Goal: Check status: Check status

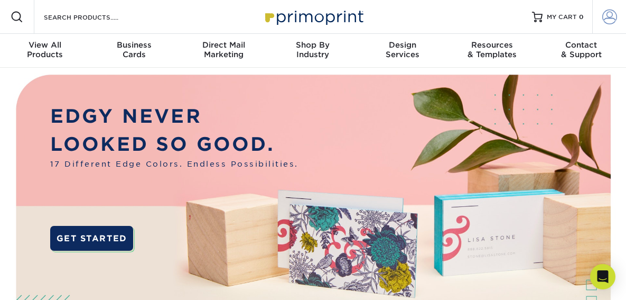
click at [608, 16] on span at bounding box center [609, 17] width 15 height 15
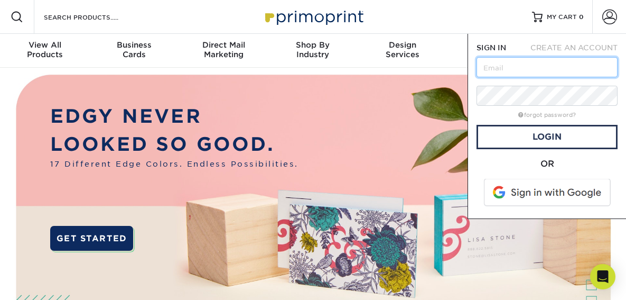
click at [530, 71] on input "text" at bounding box center [547, 67] width 141 height 20
type input "[EMAIL_ADDRESS][DOMAIN_NAME]"
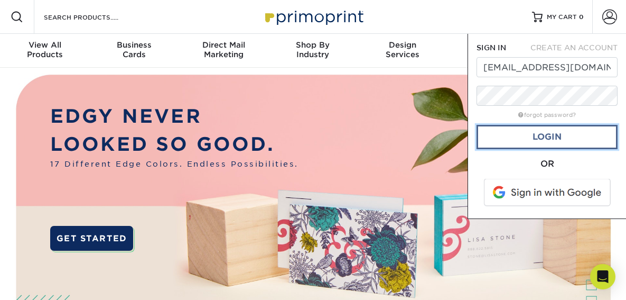
click at [548, 133] on link "Login" at bounding box center [547, 137] width 141 height 24
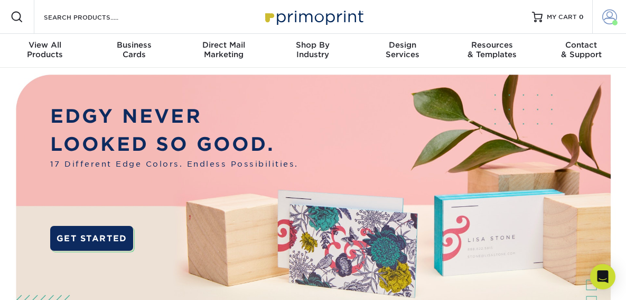
click at [608, 15] on span at bounding box center [609, 17] width 15 height 15
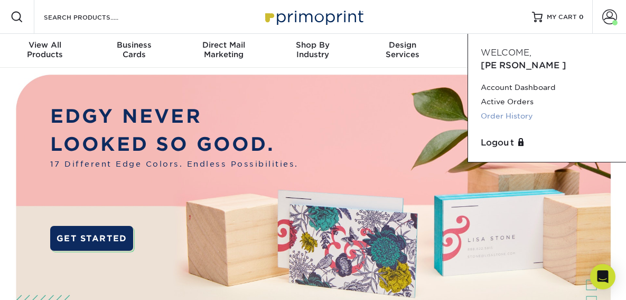
click at [505, 109] on link "Order History" at bounding box center [547, 116] width 133 height 14
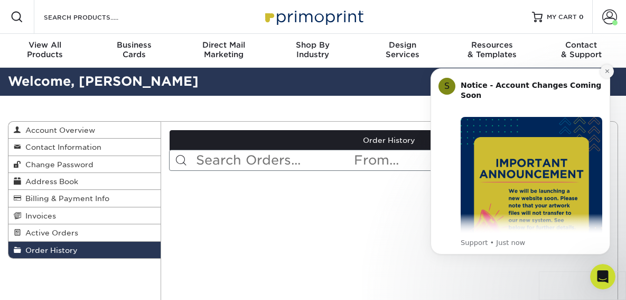
click at [608, 70] on icon "Dismiss notification" at bounding box center [607, 71] width 4 height 4
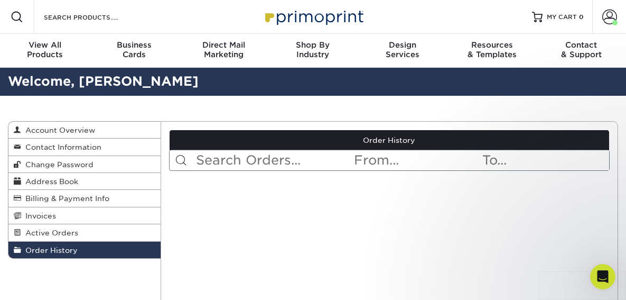
click at [386, 161] on input "text" at bounding box center [417, 160] width 128 height 20
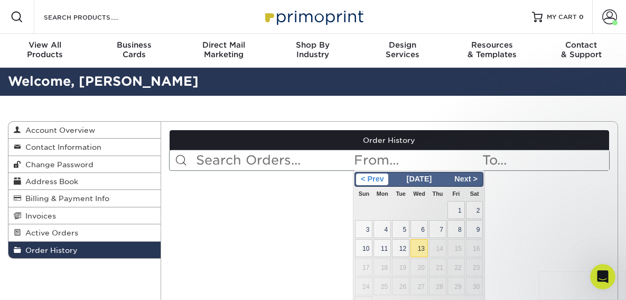
click at [371, 182] on span "< Prev" at bounding box center [372, 179] width 32 height 12
click at [371, 181] on span "< Prev" at bounding box center [372, 179] width 32 height 12
click at [372, 182] on span "< Prev" at bounding box center [372, 179] width 32 height 12
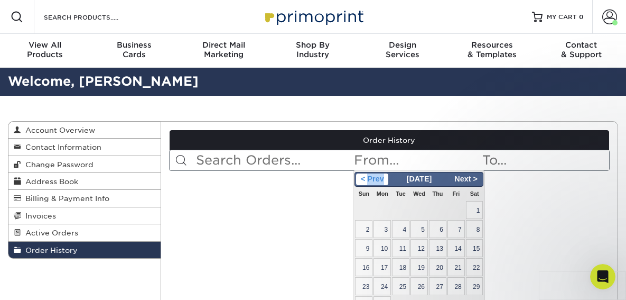
click at [372, 182] on span "< Prev" at bounding box center [372, 179] width 32 height 12
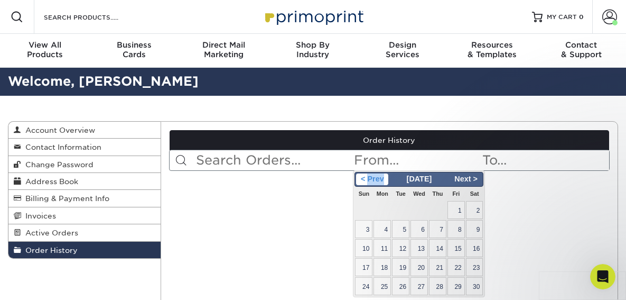
click at [372, 182] on span "< Prev" at bounding box center [372, 179] width 32 height 12
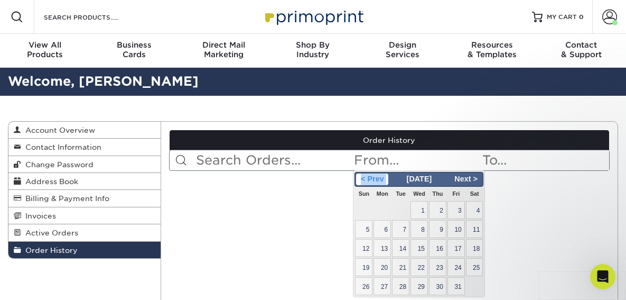
click at [372, 182] on span "< Prev" at bounding box center [372, 179] width 32 height 12
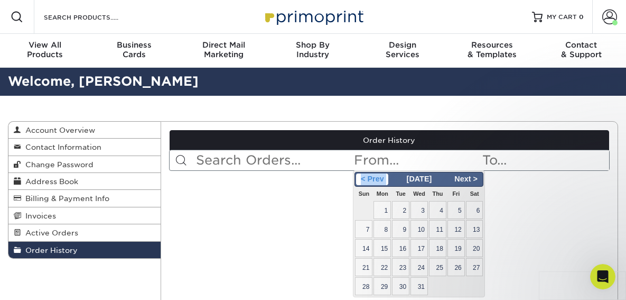
click at [372, 182] on span "< Prev" at bounding box center [372, 179] width 32 height 12
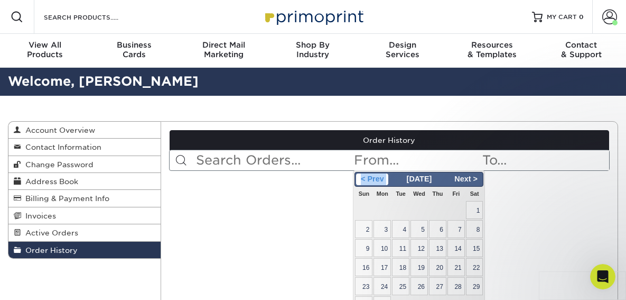
click at [372, 182] on span "< Prev" at bounding box center [372, 179] width 32 height 12
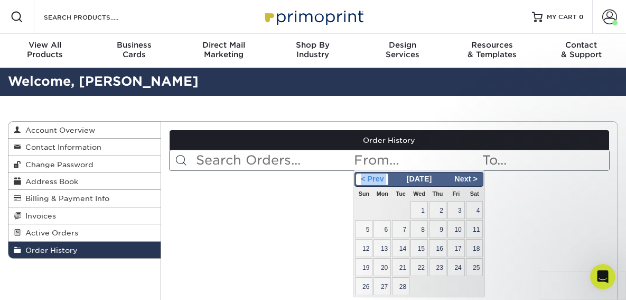
click at [372, 182] on span "< Prev" at bounding box center [372, 179] width 32 height 12
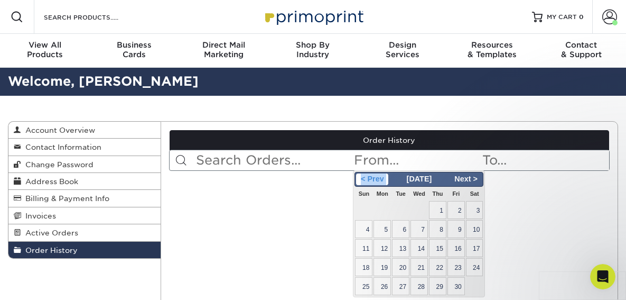
click at [372, 182] on span "< Prev" at bounding box center [372, 179] width 32 height 12
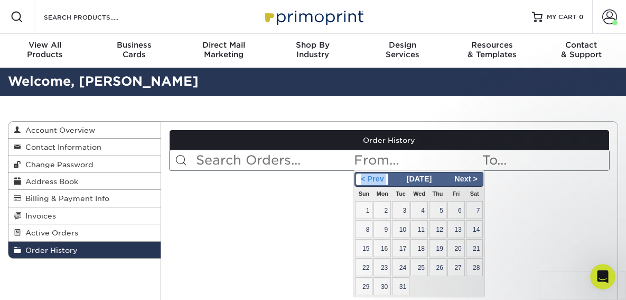
click at [372, 182] on span "< Prev" at bounding box center [372, 179] width 32 height 12
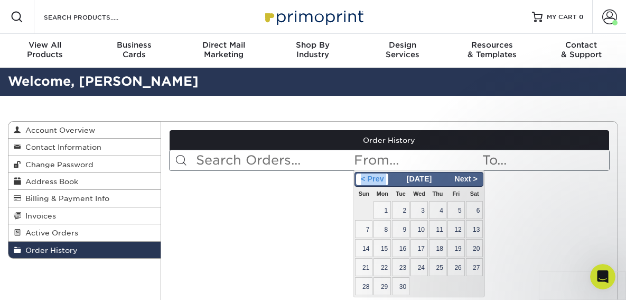
click at [372, 182] on span "< Prev" at bounding box center [372, 179] width 32 height 12
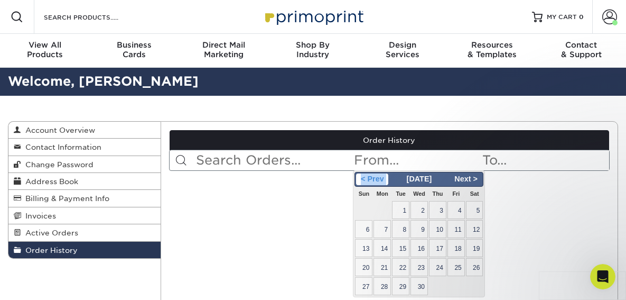
click at [372, 182] on span "< Prev" at bounding box center [372, 179] width 32 height 12
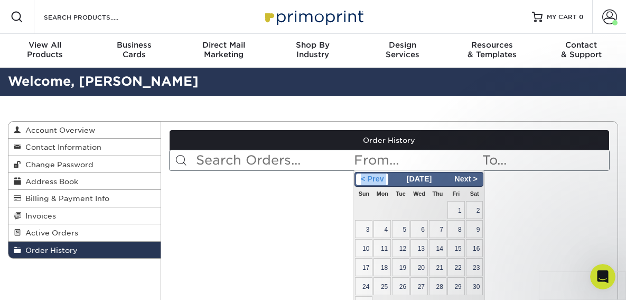
click at [372, 182] on span "< Prev" at bounding box center [372, 179] width 32 height 12
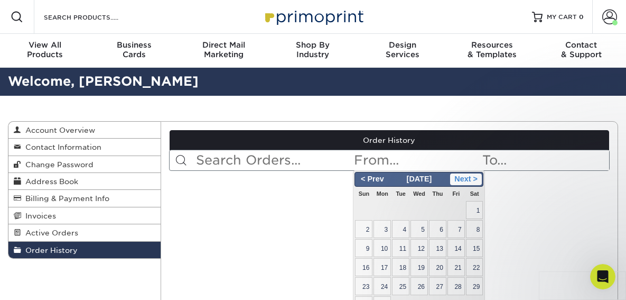
click at [471, 180] on span "Next >" at bounding box center [466, 179] width 32 height 12
click at [377, 178] on span "< Prev" at bounding box center [372, 179] width 32 height 12
click at [477, 210] on span "1" at bounding box center [474, 210] width 17 height 18
type input "[DATE]"
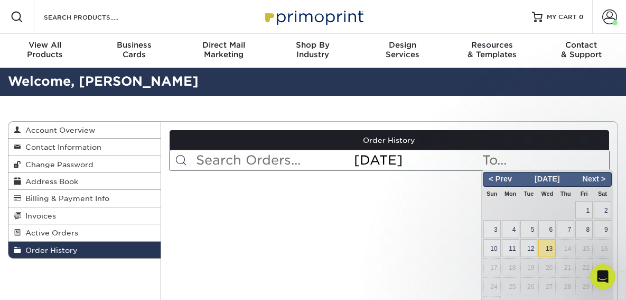
click at [499, 161] on input "text" at bounding box center [545, 160] width 128 height 20
click at [549, 247] on span "13" at bounding box center [547, 248] width 17 height 18
type input "[DATE]"
